Goal: Task Accomplishment & Management: Manage account settings

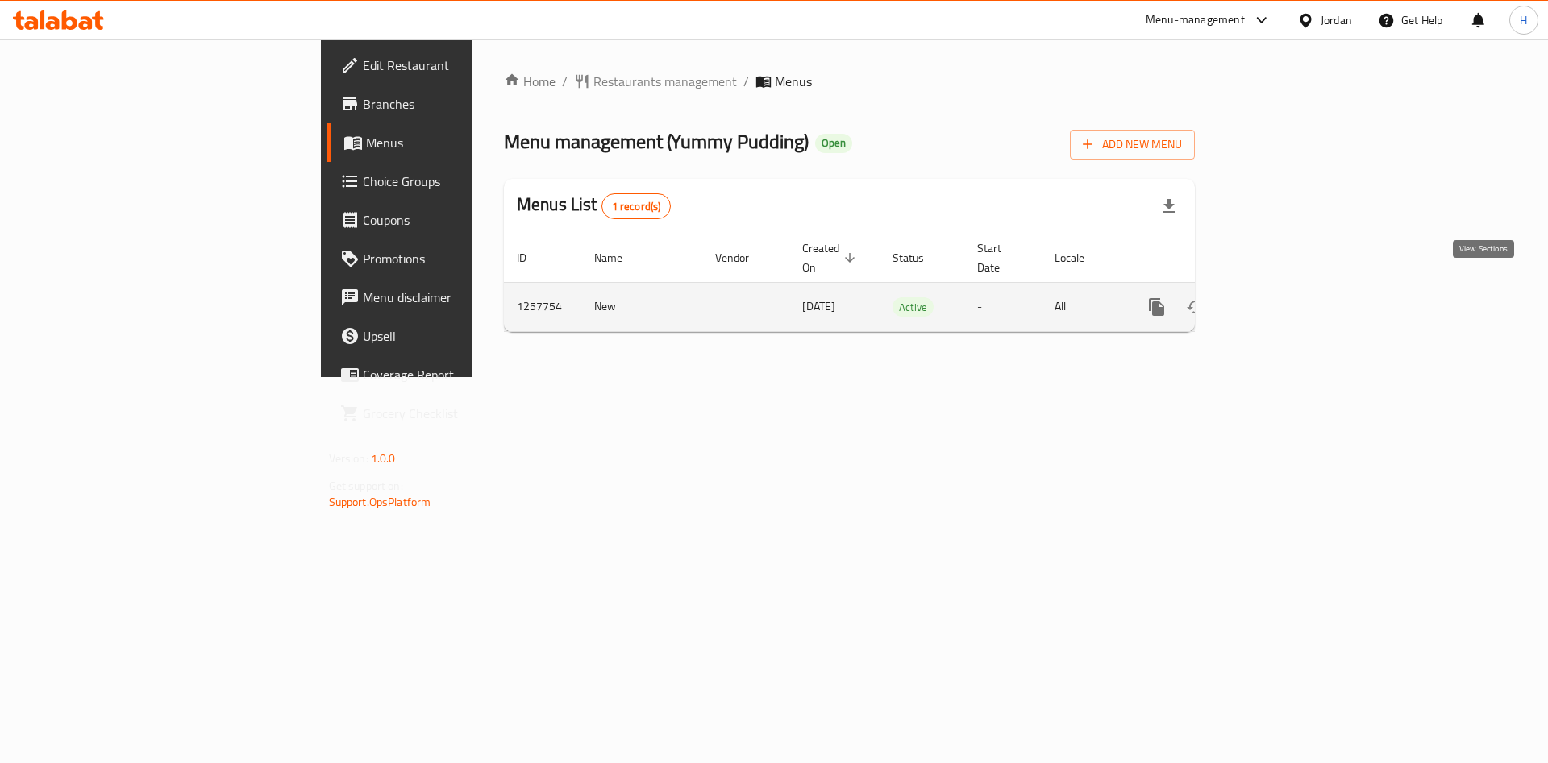
click at [1283, 297] on icon "enhanced table" at bounding box center [1272, 306] width 19 height 19
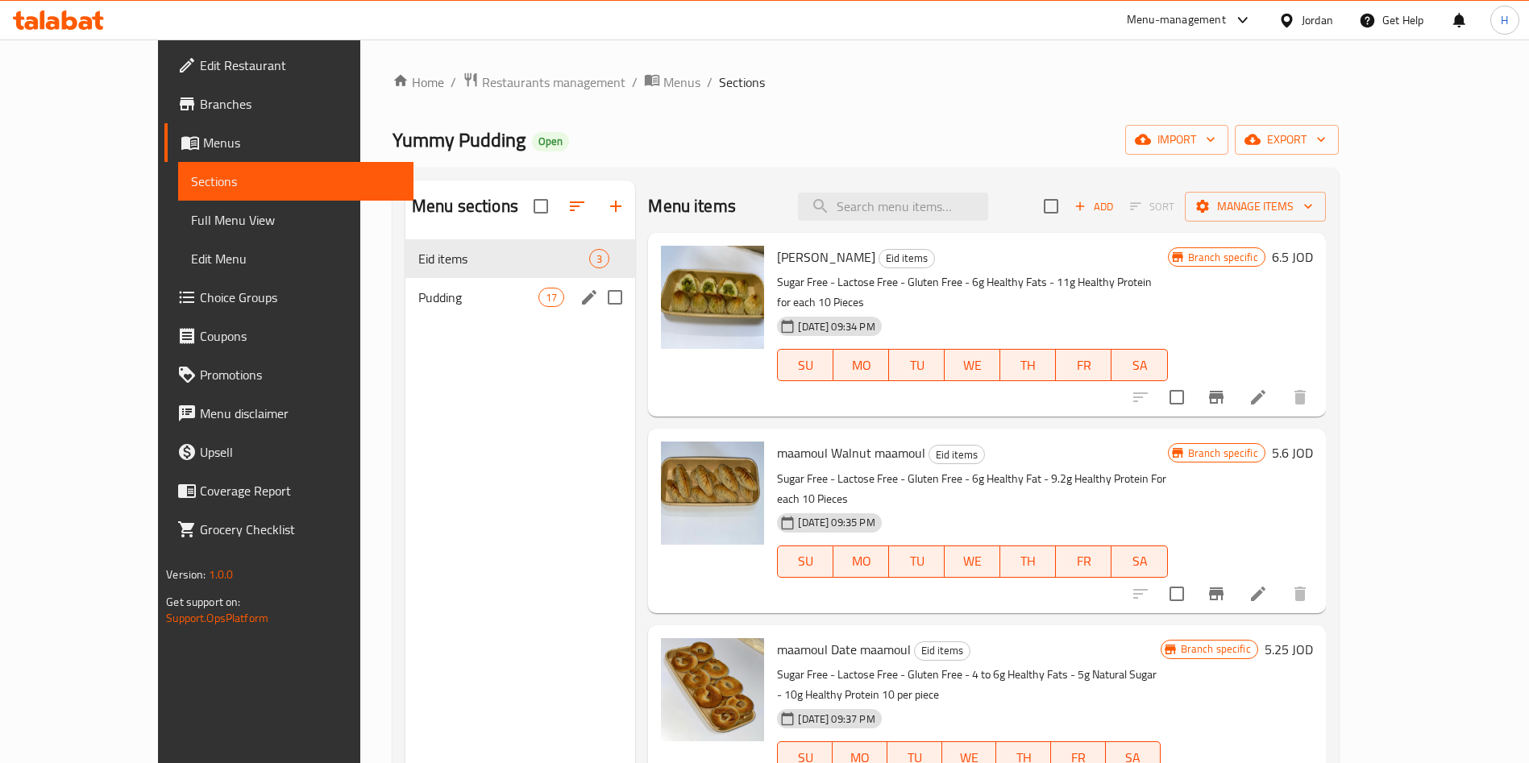
click at [436, 302] on span "Pudding" at bounding box center [478, 297] width 120 height 19
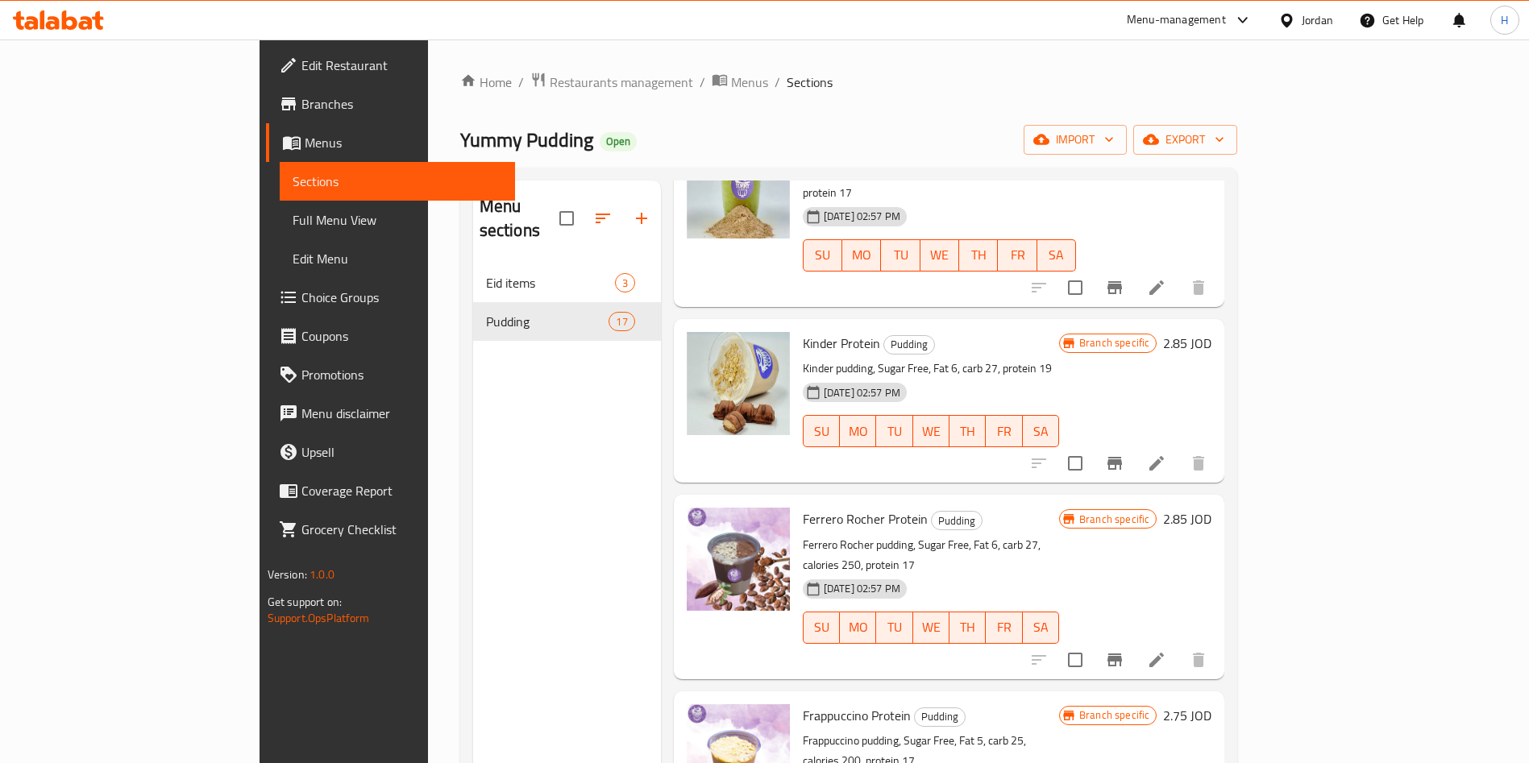
scroll to position [2223, 0]
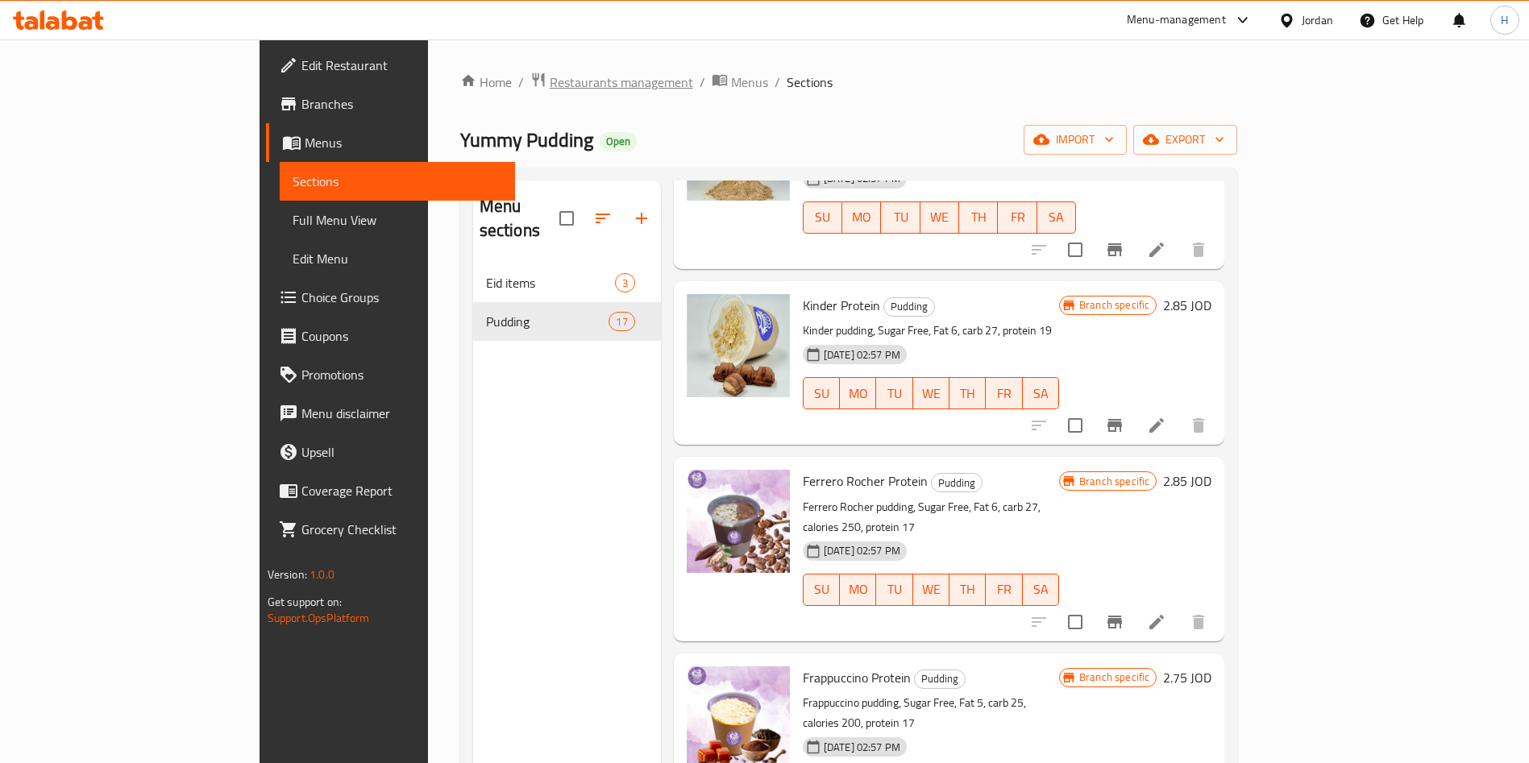
click at [550, 83] on span "Restaurants management" at bounding box center [622, 82] width 144 height 19
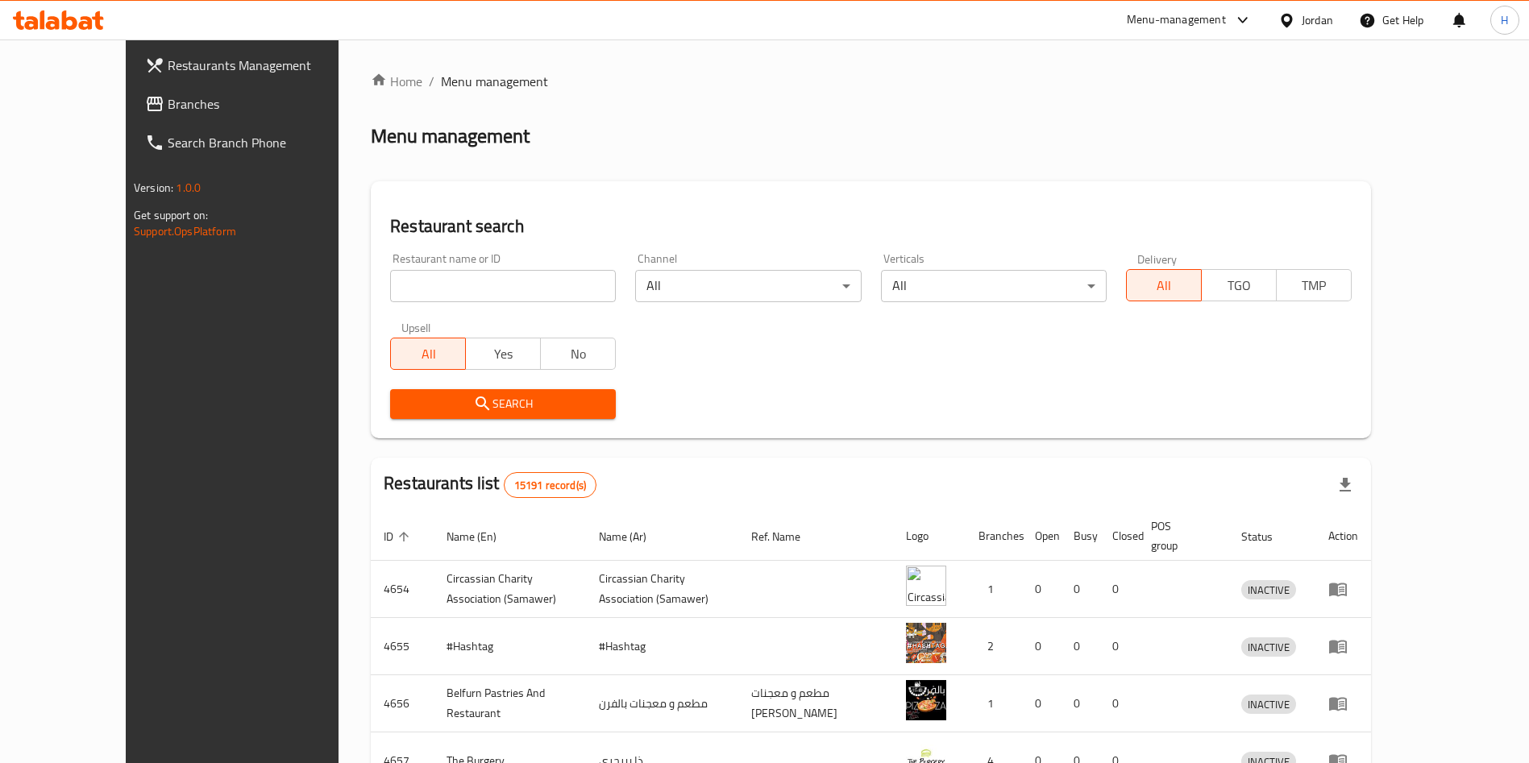
click at [430, 286] on input "search" at bounding box center [503, 286] width 226 height 32
type input "markazia"
click button "Search" at bounding box center [503, 404] width 226 height 30
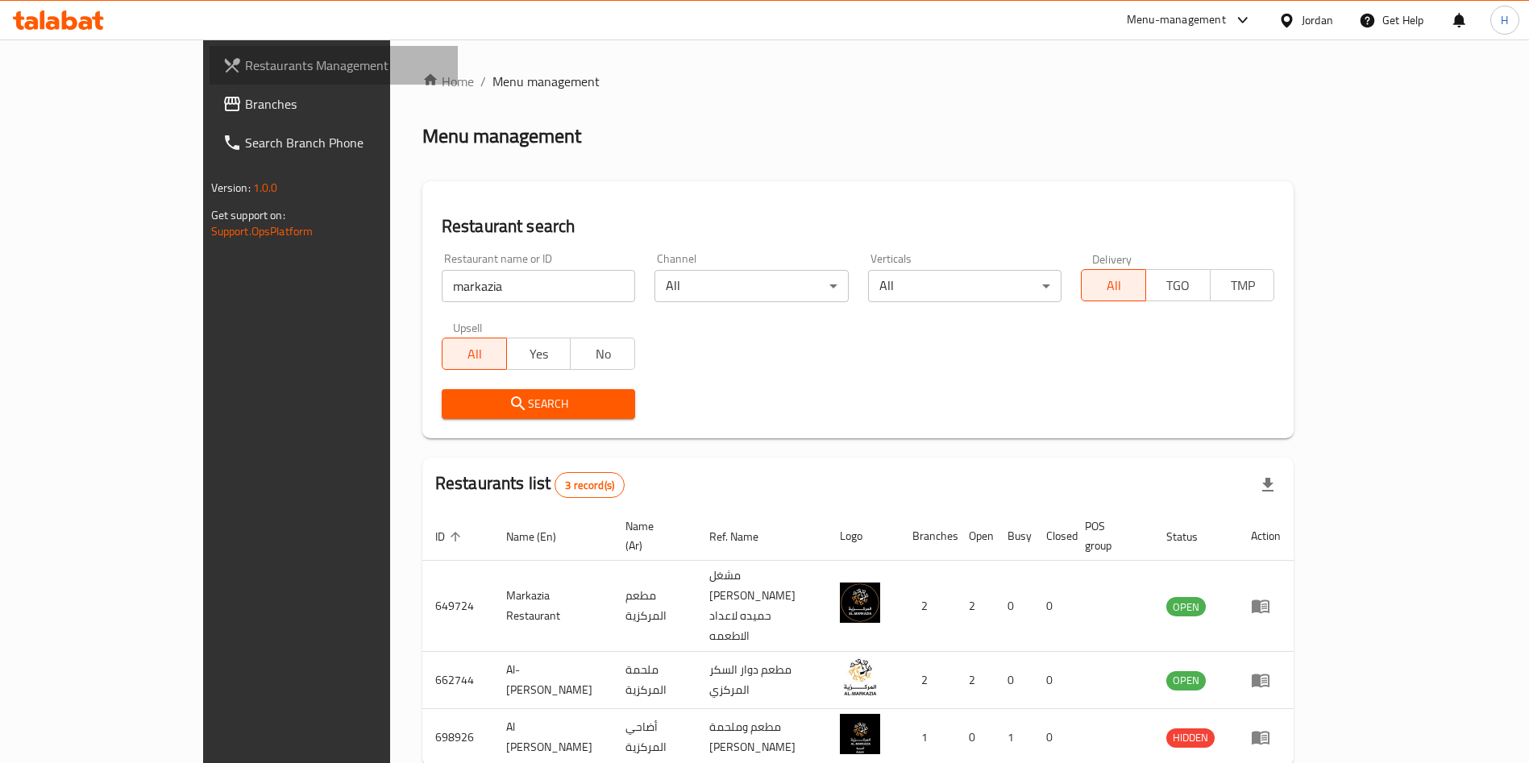
click at [210, 83] on link "Restaurants Management" at bounding box center [334, 65] width 249 height 39
